Goal: Information Seeking & Learning: Learn about a topic

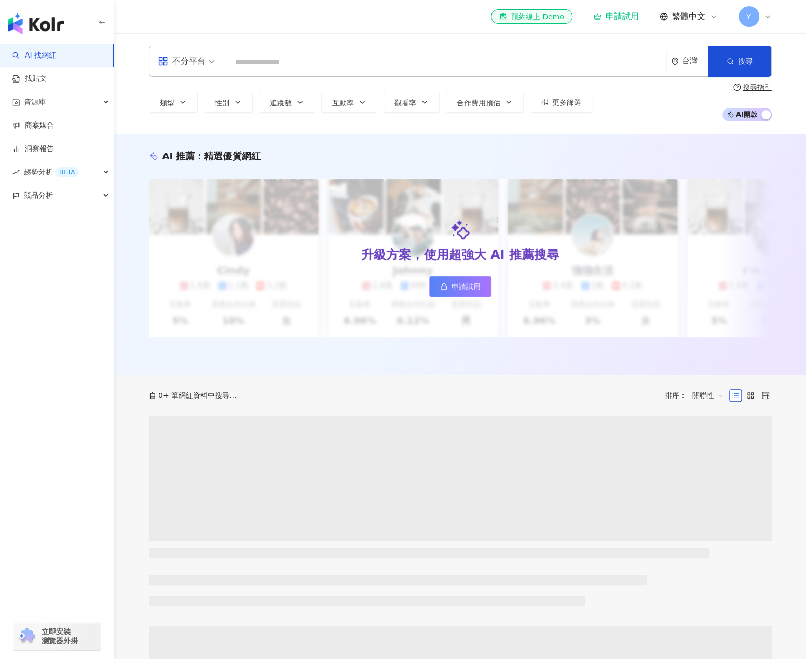
click at [282, 65] on input "search" at bounding box center [446, 62] width 433 height 20
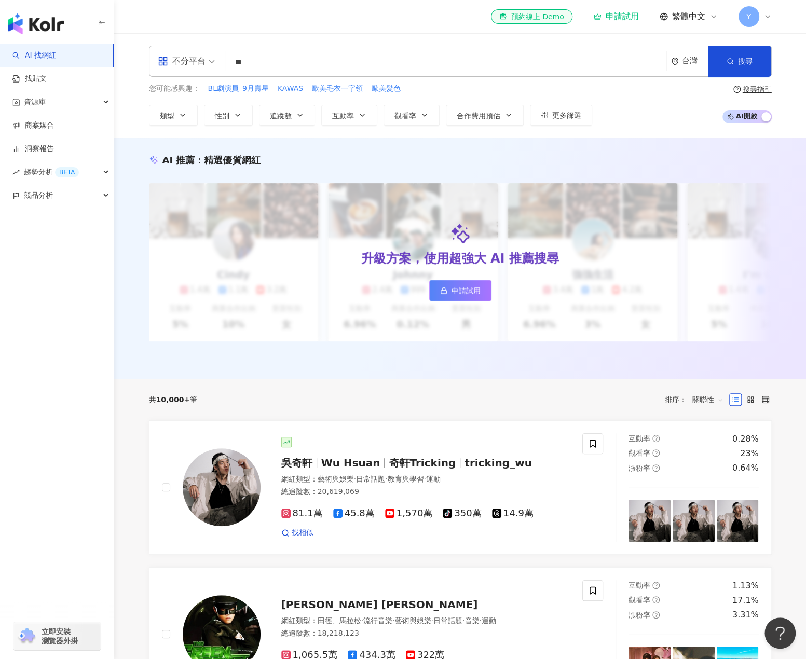
type input "*"
type input "****"
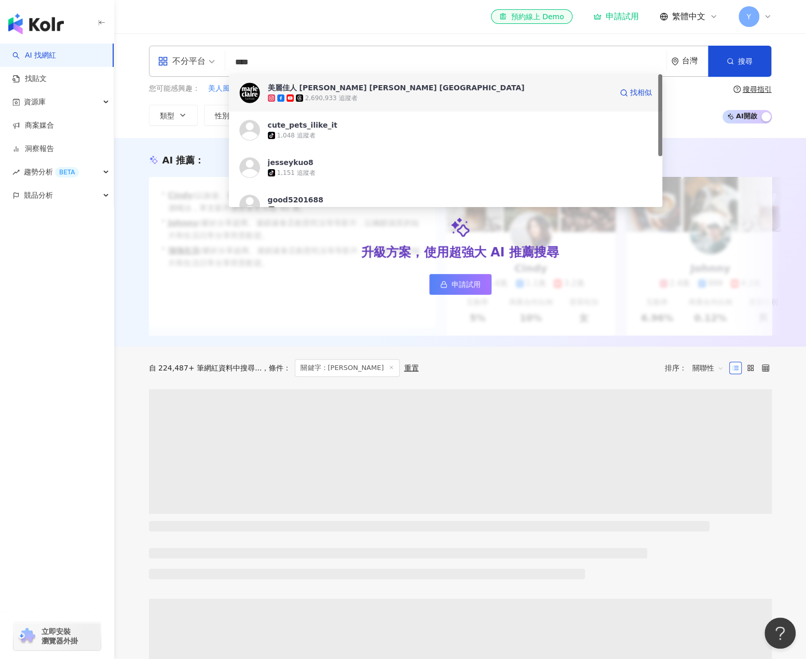
click at [362, 93] on div "2,690,933 追蹤者" at bounding box center [440, 98] width 344 height 10
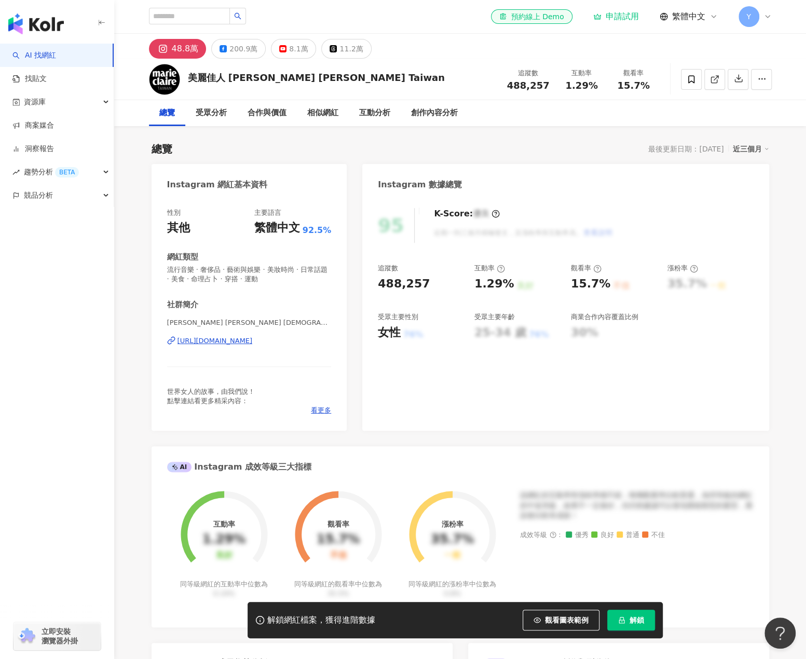
click at [234, 170] on div "Instagram 網紅基本資料" at bounding box center [250, 181] width 196 height 34
click at [235, 55] on div "200.9萬" at bounding box center [244, 49] width 28 height 15
